Goal: Find specific page/section: Find specific page/section

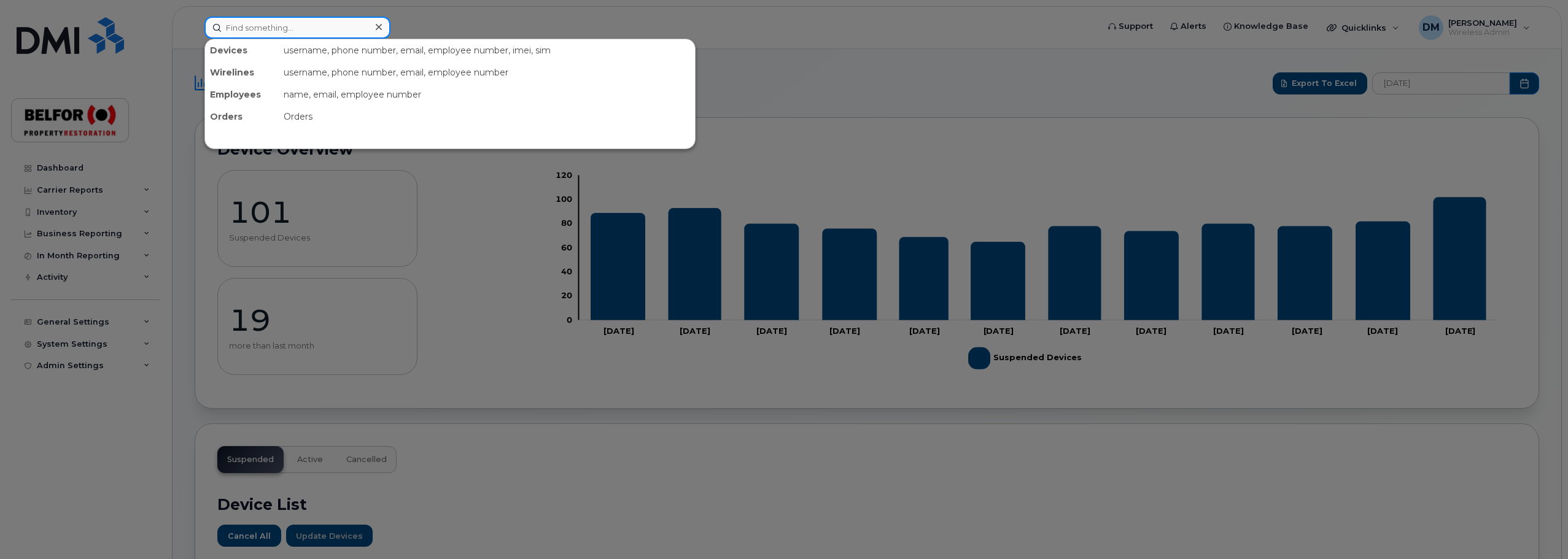
click at [245, 38] on input at bounding box center [297, 27] width 186 height 22
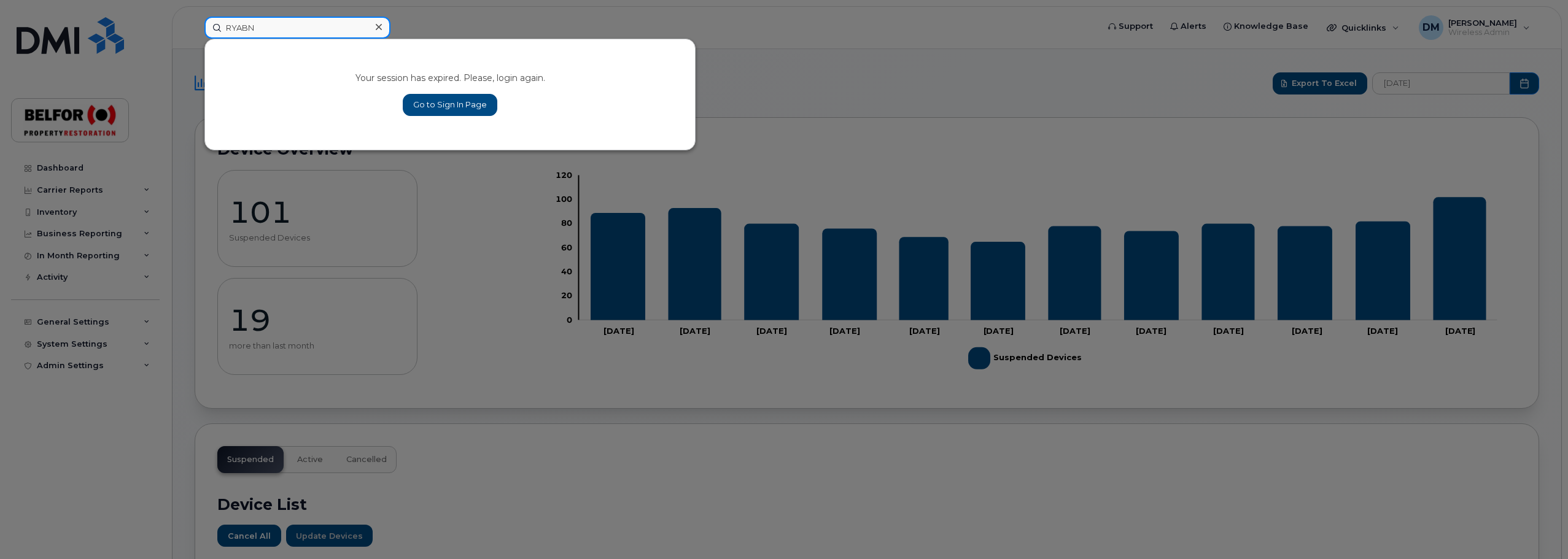
type input "RYABN"
click at [435, 101] on link "Go to Sign In Page" at bounding box center [449, 104] width 94 height 22
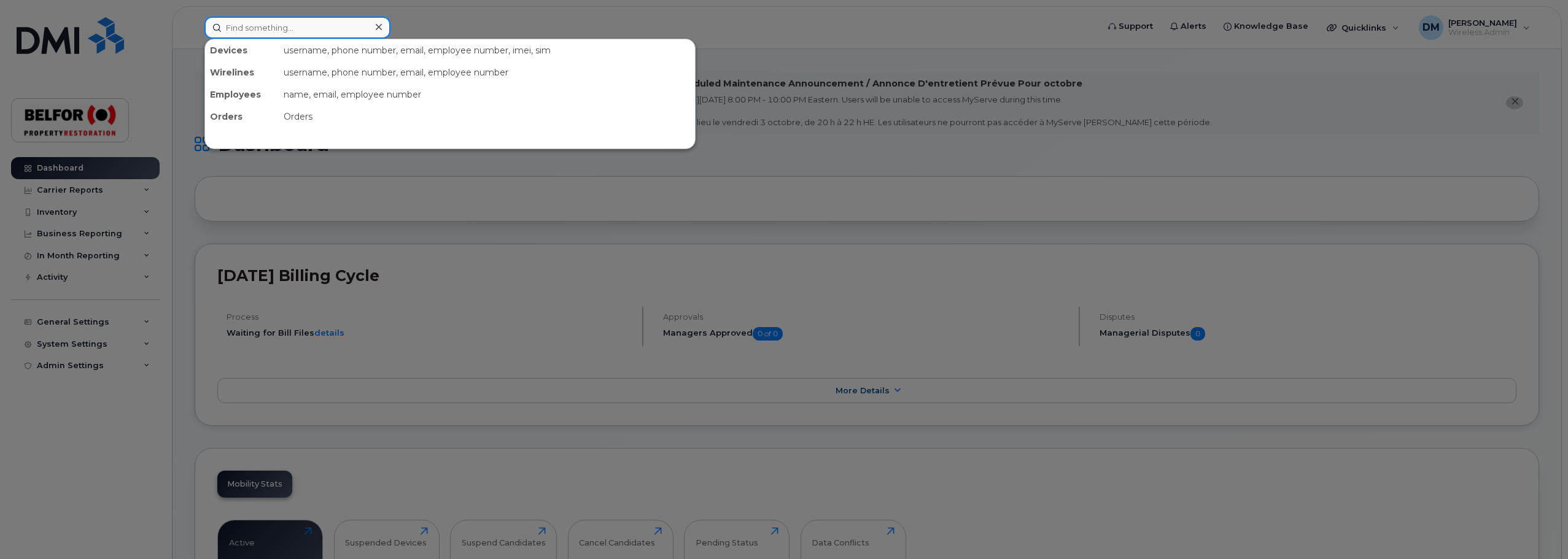
click at [244, 33] on input at bounding box center [297, 27] width 186 height 22
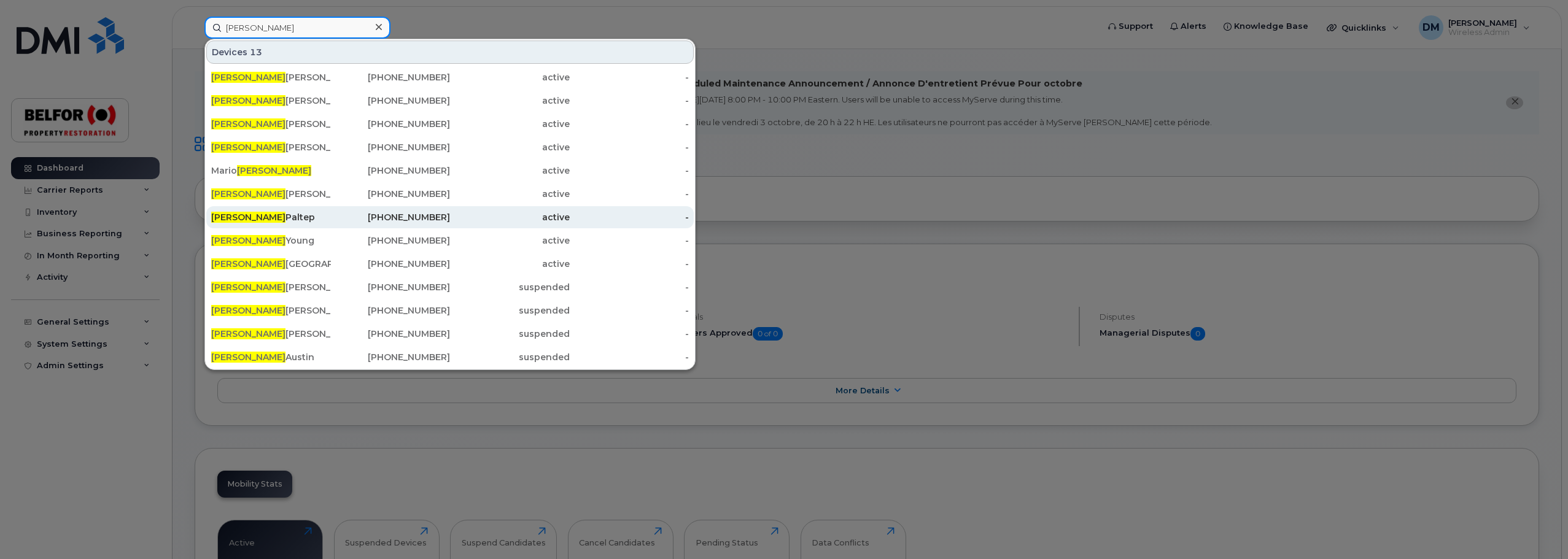
type input "RYAN"
click at [255, 219] on div "Ryan Paltep" at bounding box center [271, 217] width 120 height 12
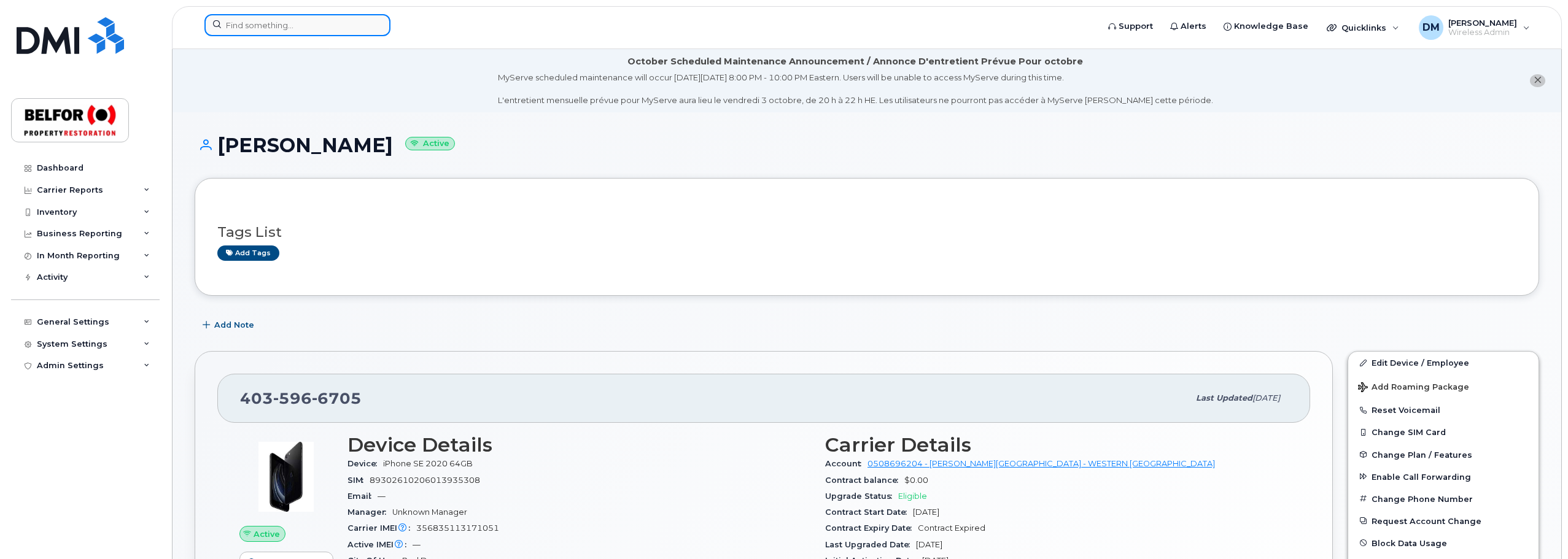
click at [235, 26] on input at bounding box center [297, 25] width 186 height 22
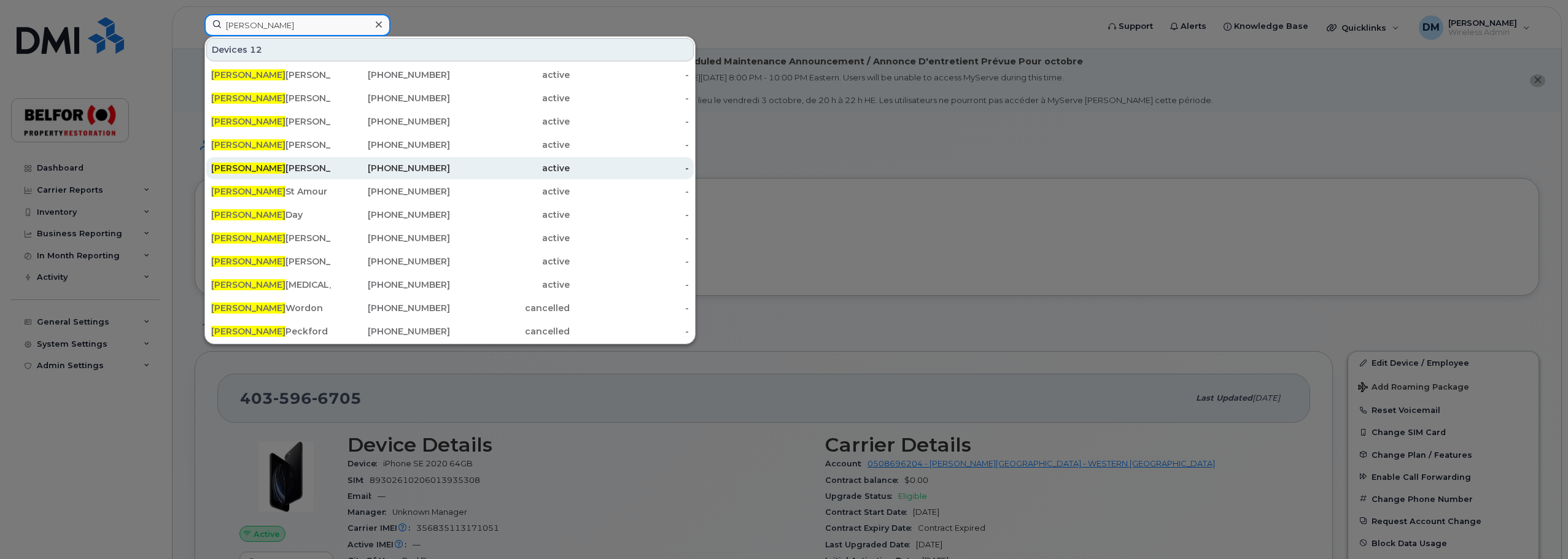
type input "[PERSON_NAME]"
click at [261, 167] on div "Michael Savinon" at bounding box center [271, 168] width 120 height 12
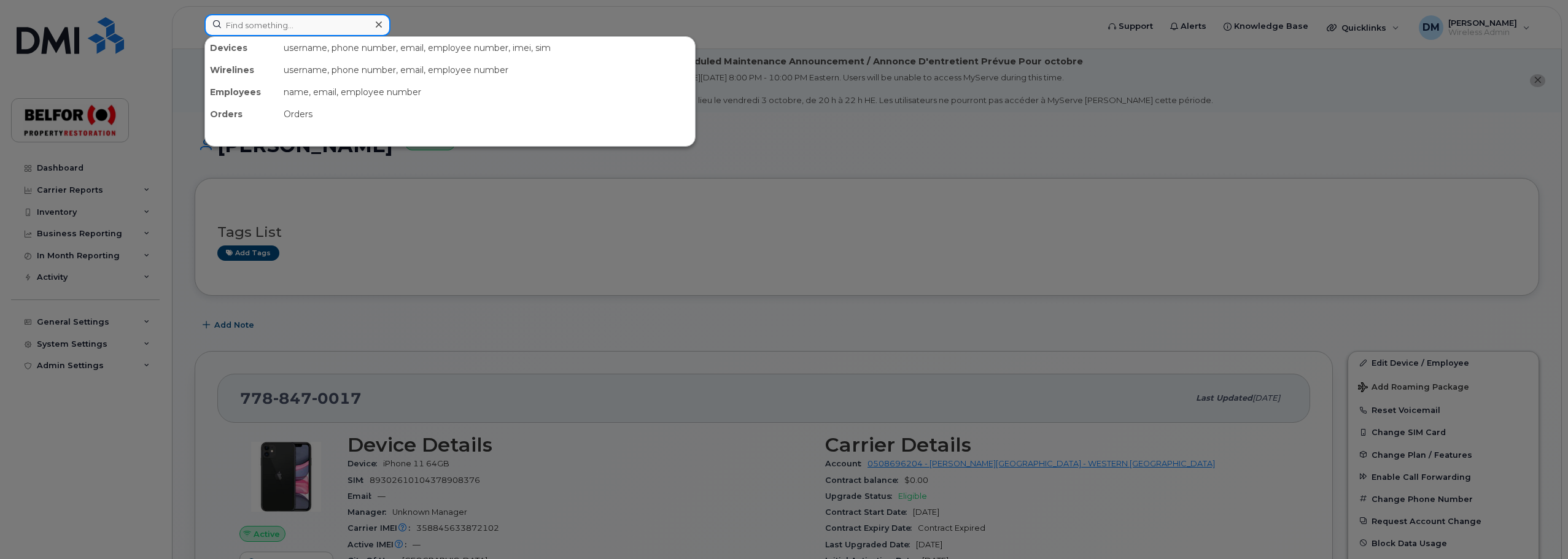
click at [245, 28] on input at bounding box center [297, 25] width 186 height 22
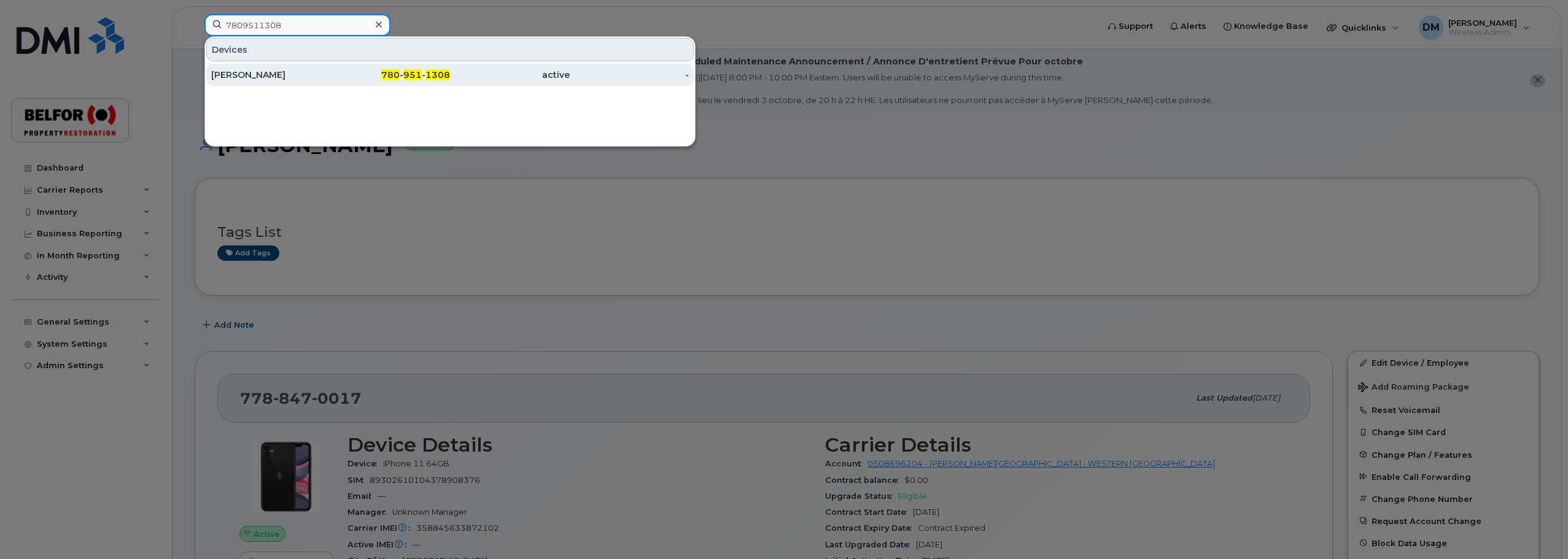
type input "7809511308"
click at [259, 78] on div "Brad Melinchuk" at bounding box center [271, 75] width 120 height 12
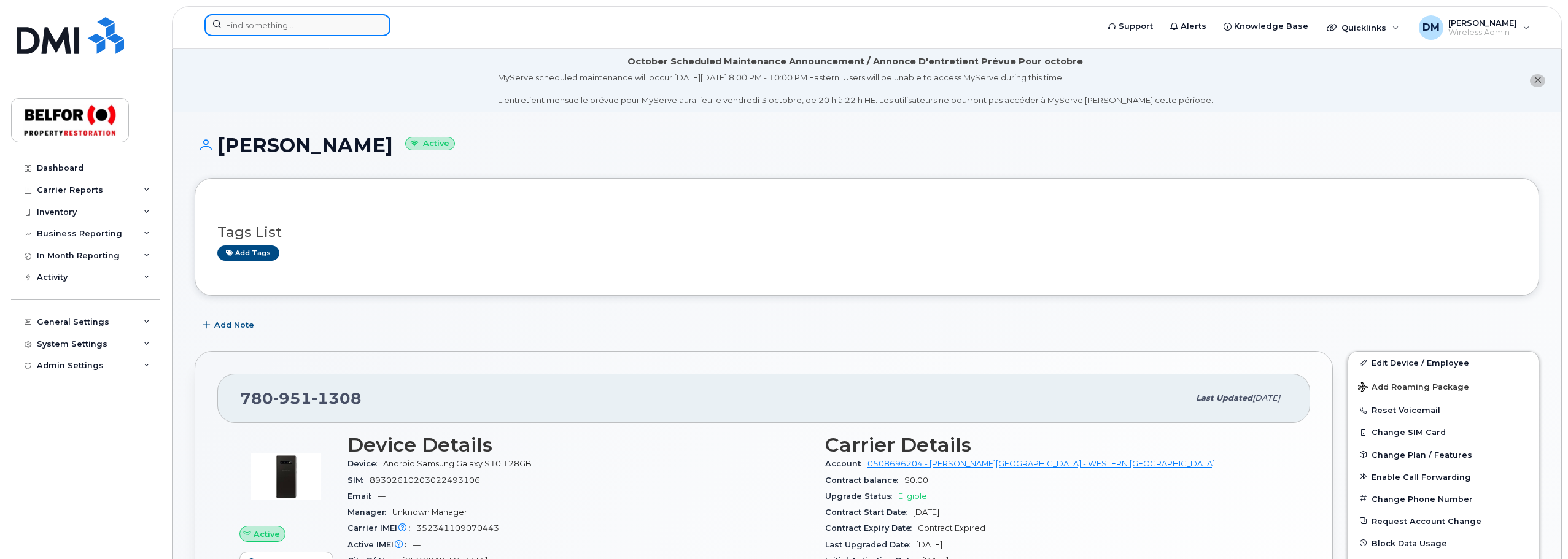
click at [286, 23] on input at bounding box center [297, 25] width 186 height 22
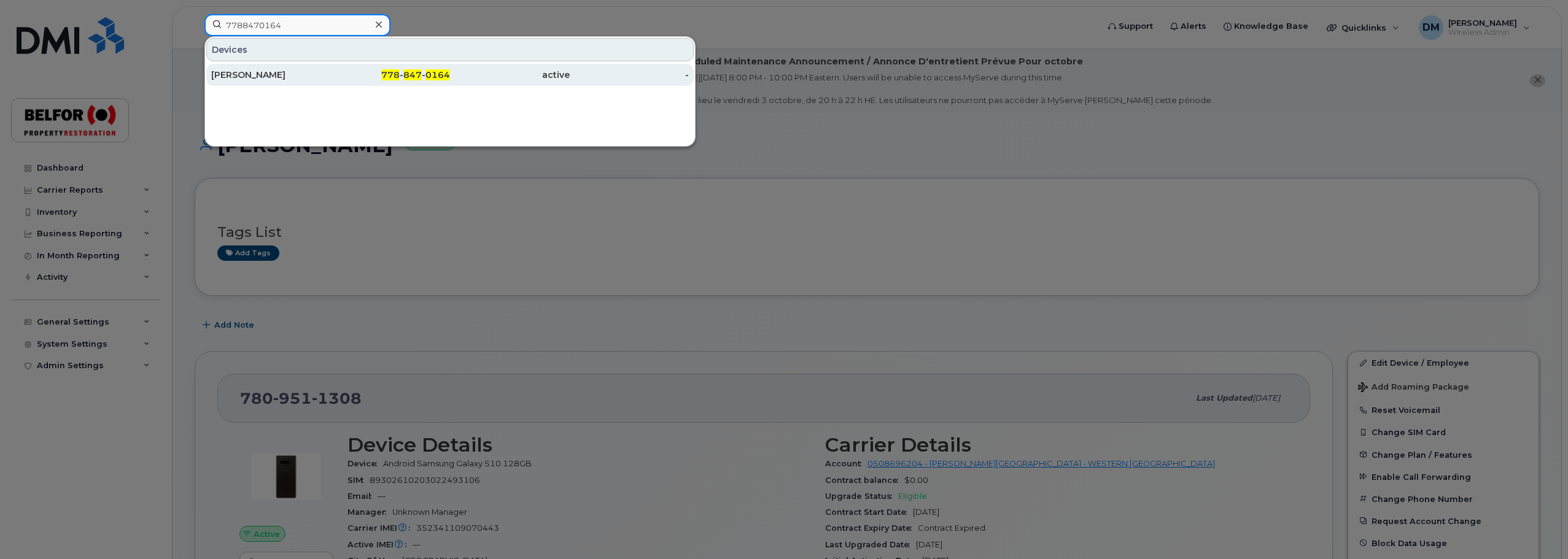
type input "7788470164"
click at [307, 79] on div "[PERSON_NAME]" at bounding box center [271, 75] width 120 height 12
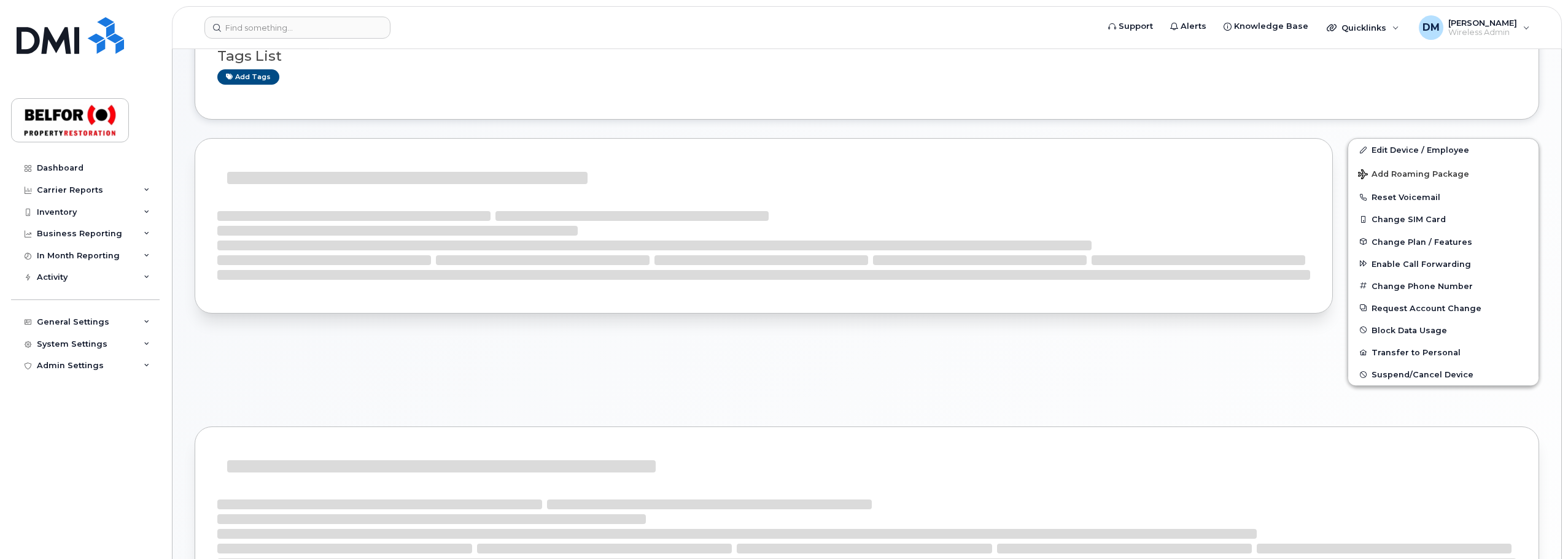
scroll to position [124, 0]
